Goal: Task Accomplishment & Management: Complete application form

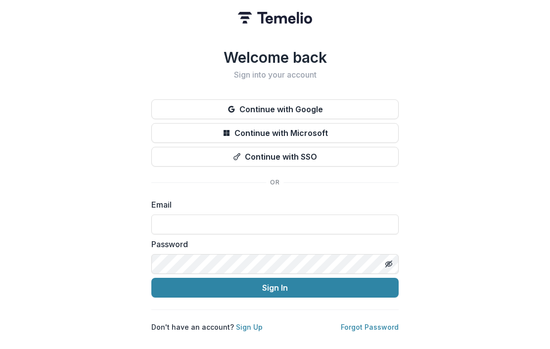
click at [248, 222] on input at bounding box center [274, 225] width 247 height 20
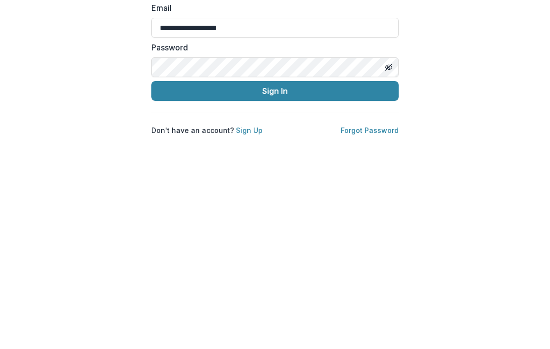
type input "**********"
click at [389, 263] on icon "Toggle password visibility" at bounding box center [390, 264] width 4 height 3
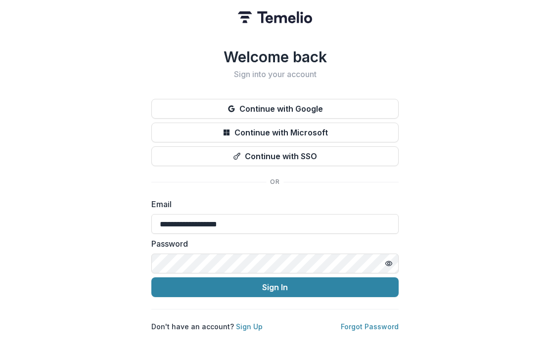
click at [367, 291] on button "Sign In" at bounding box center [274, 288] width 247 height 20
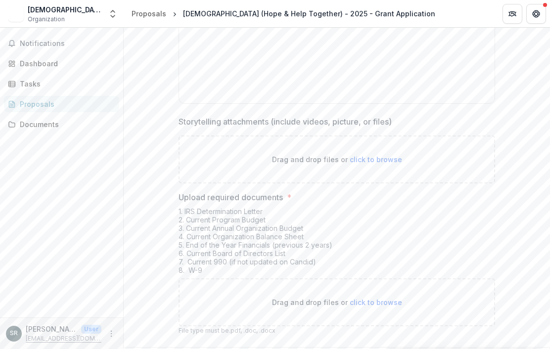
scroll to position [3134, 0]
click at [51, 234] on div "Notifications Dashboard Tasks Proposals Documents" at bounding box center [61, 173] width 123 height 290
